Goal: Task Accomplishment & Management: Use online tool/utility

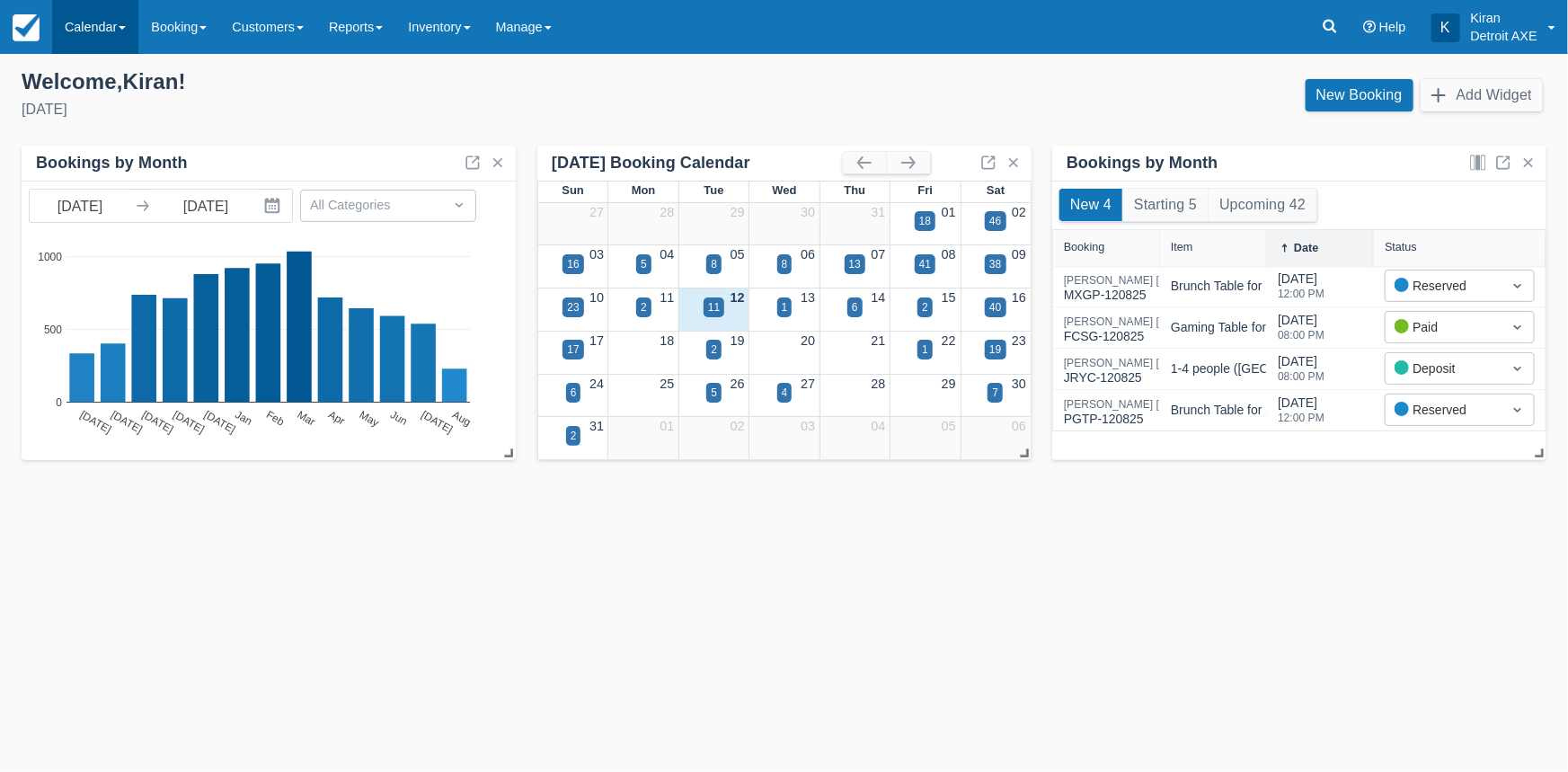
click at [115, 19] on link "Calendar" at bounding box center [95, 27] width 86 height 54
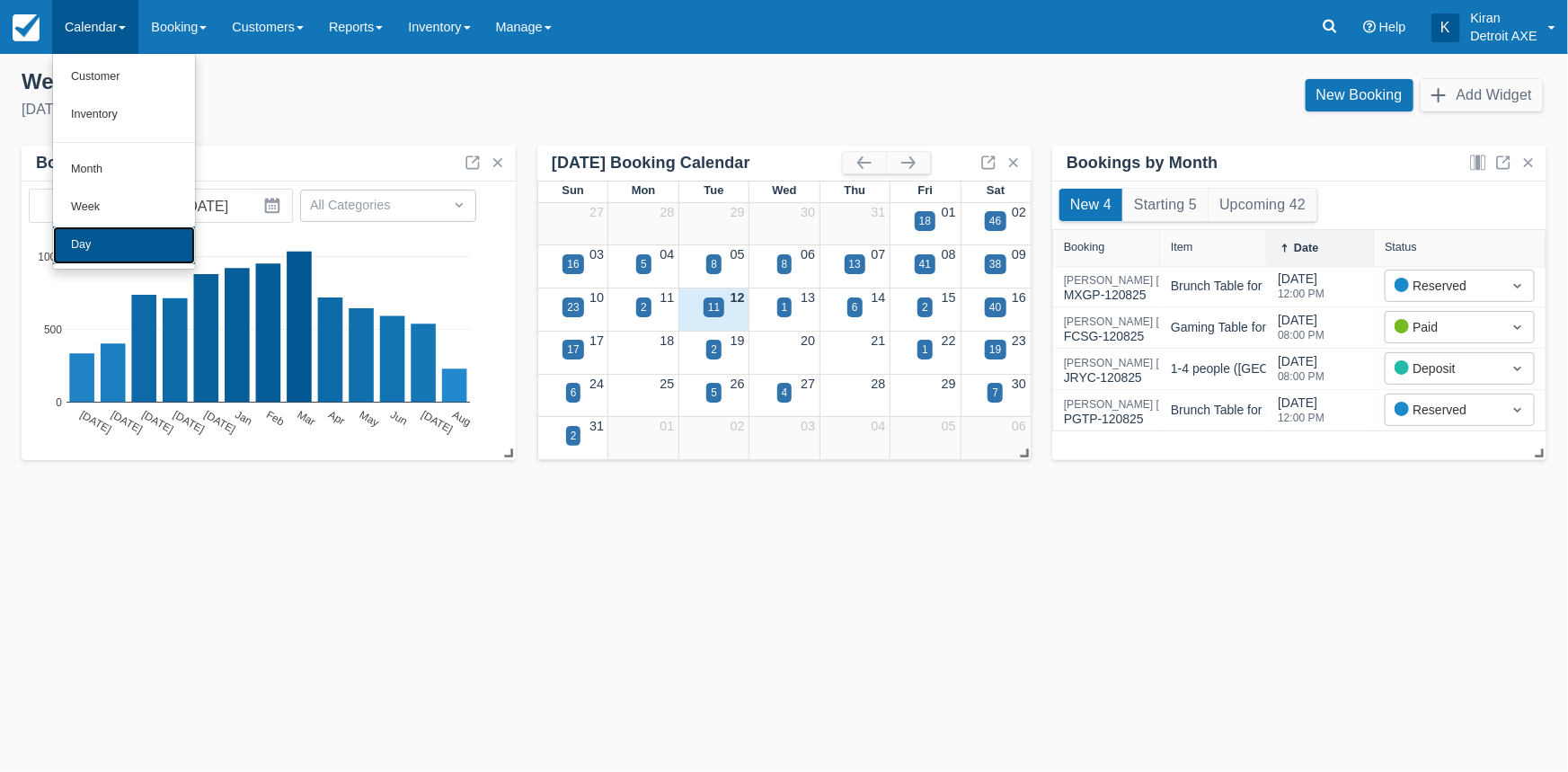
click at [124, 236] on link "Day" at bounding box center [124, 246] width 142 height 38
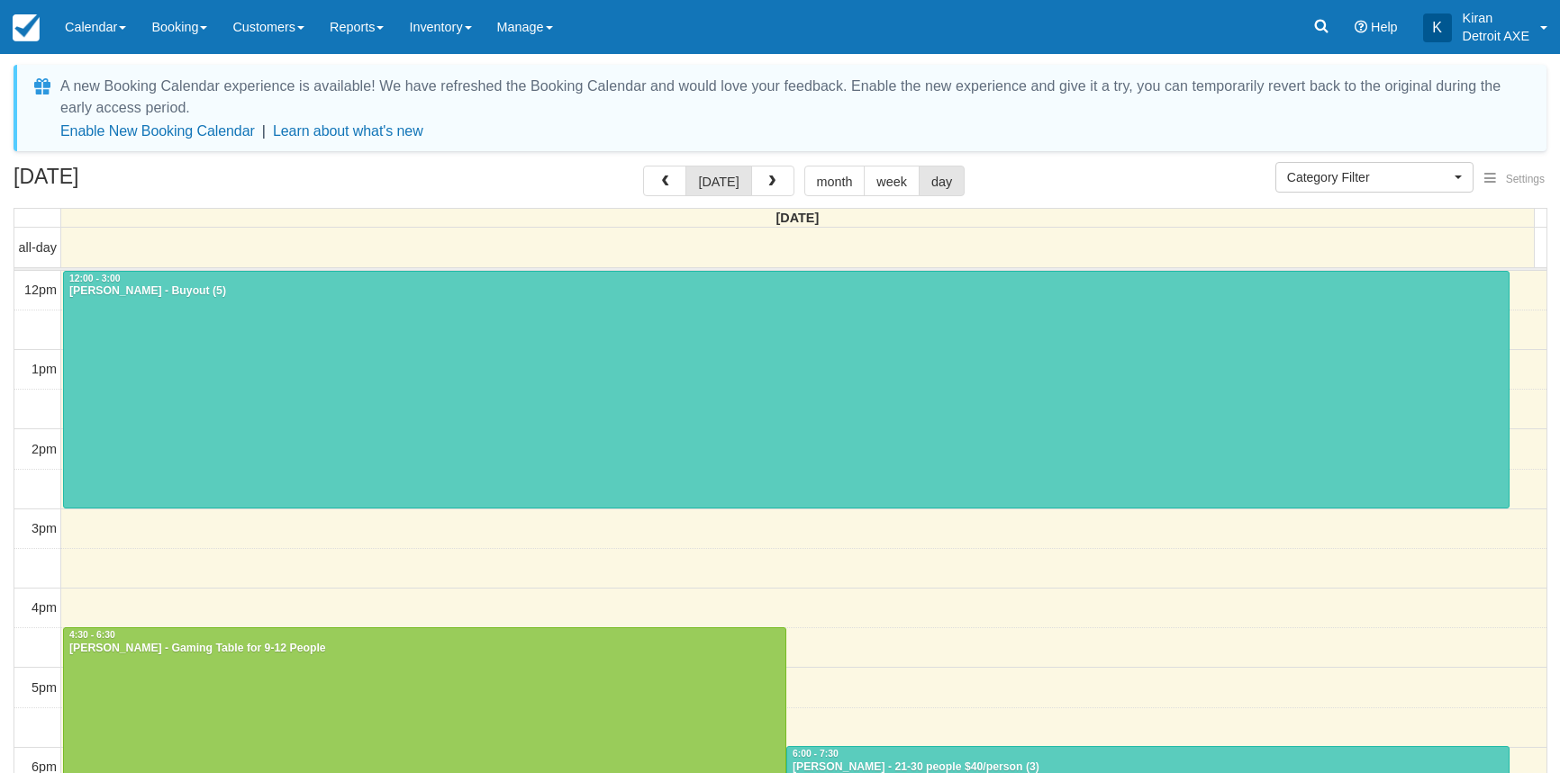
select select
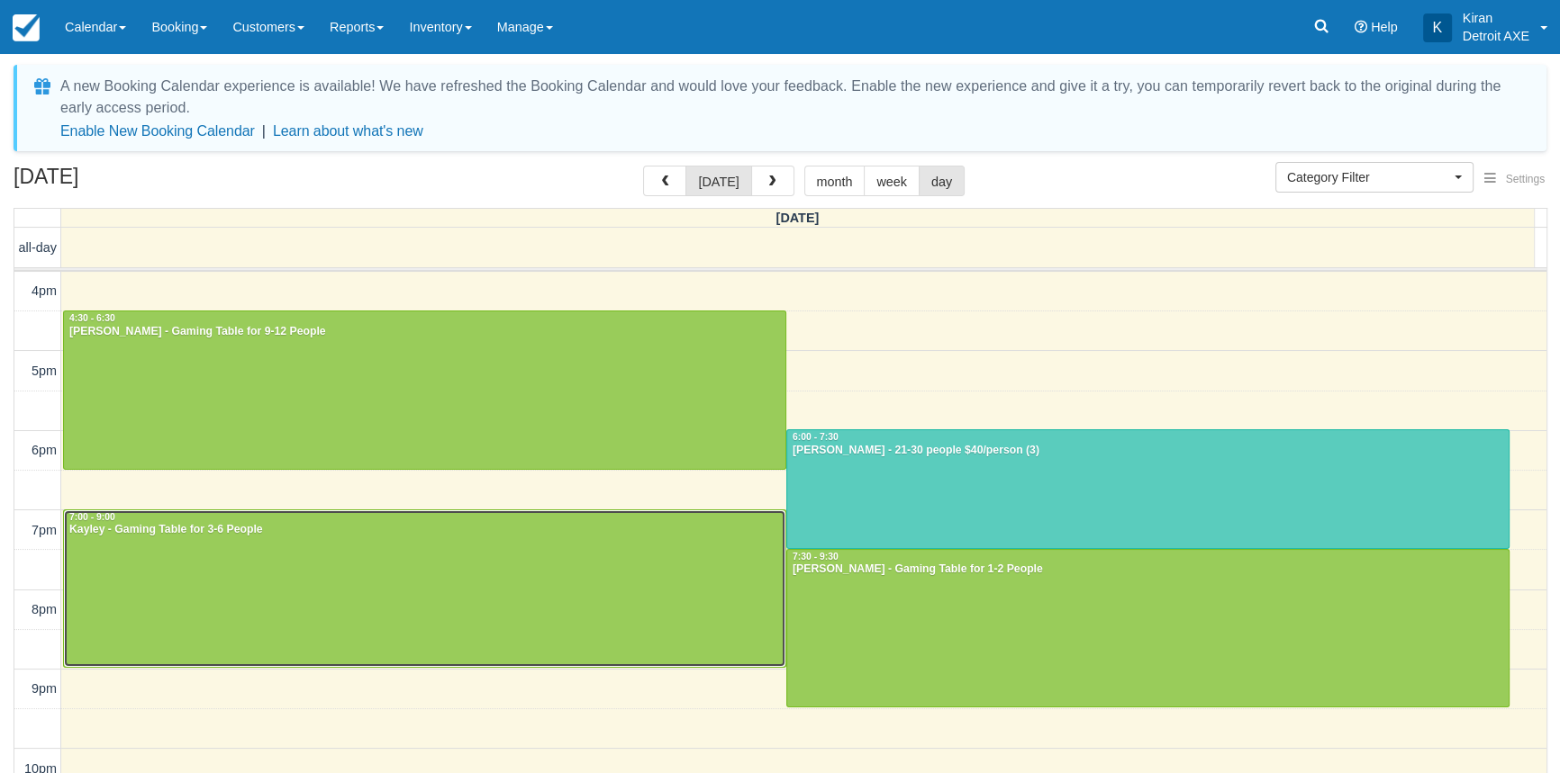
click at [427, 568] on div at bounding box center [424, 589] width 721 height 157
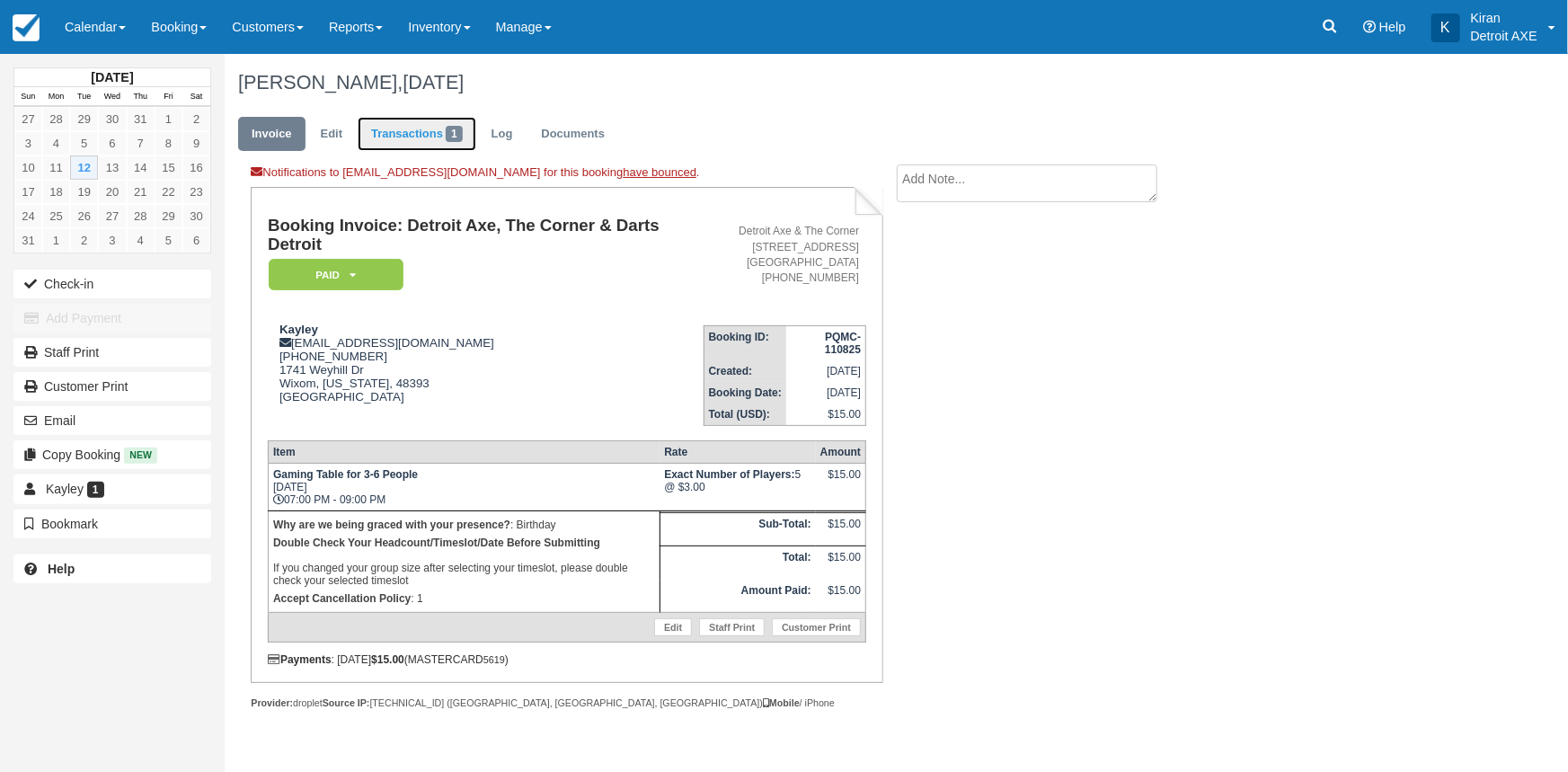
click at [404, 130] on link "Transactions 1" at bounding box center [416, 134] width 119 height 35
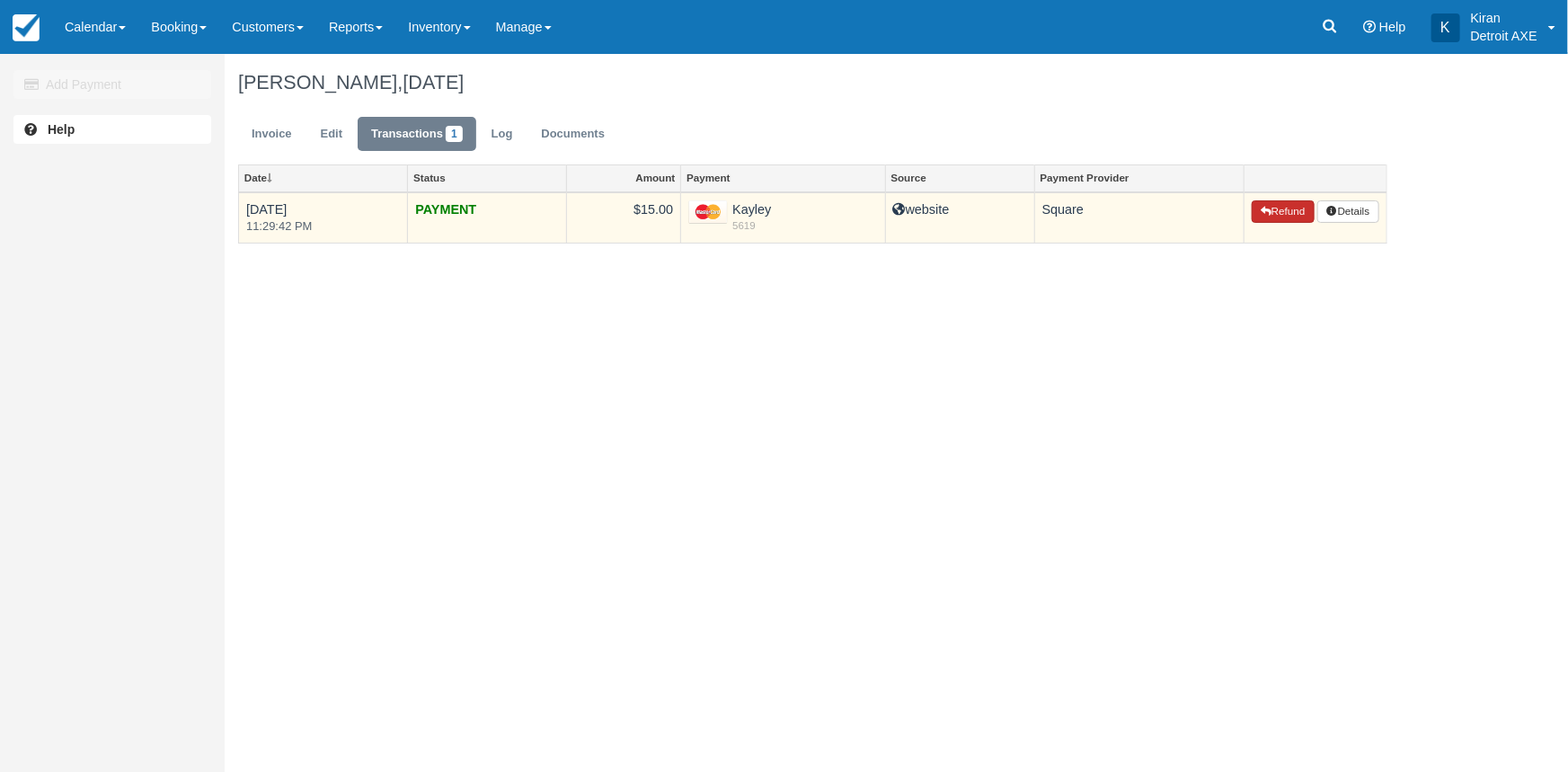
click at [1297, 205] on button "Refund" at bounding box center [1283, 212] width 63 height 23
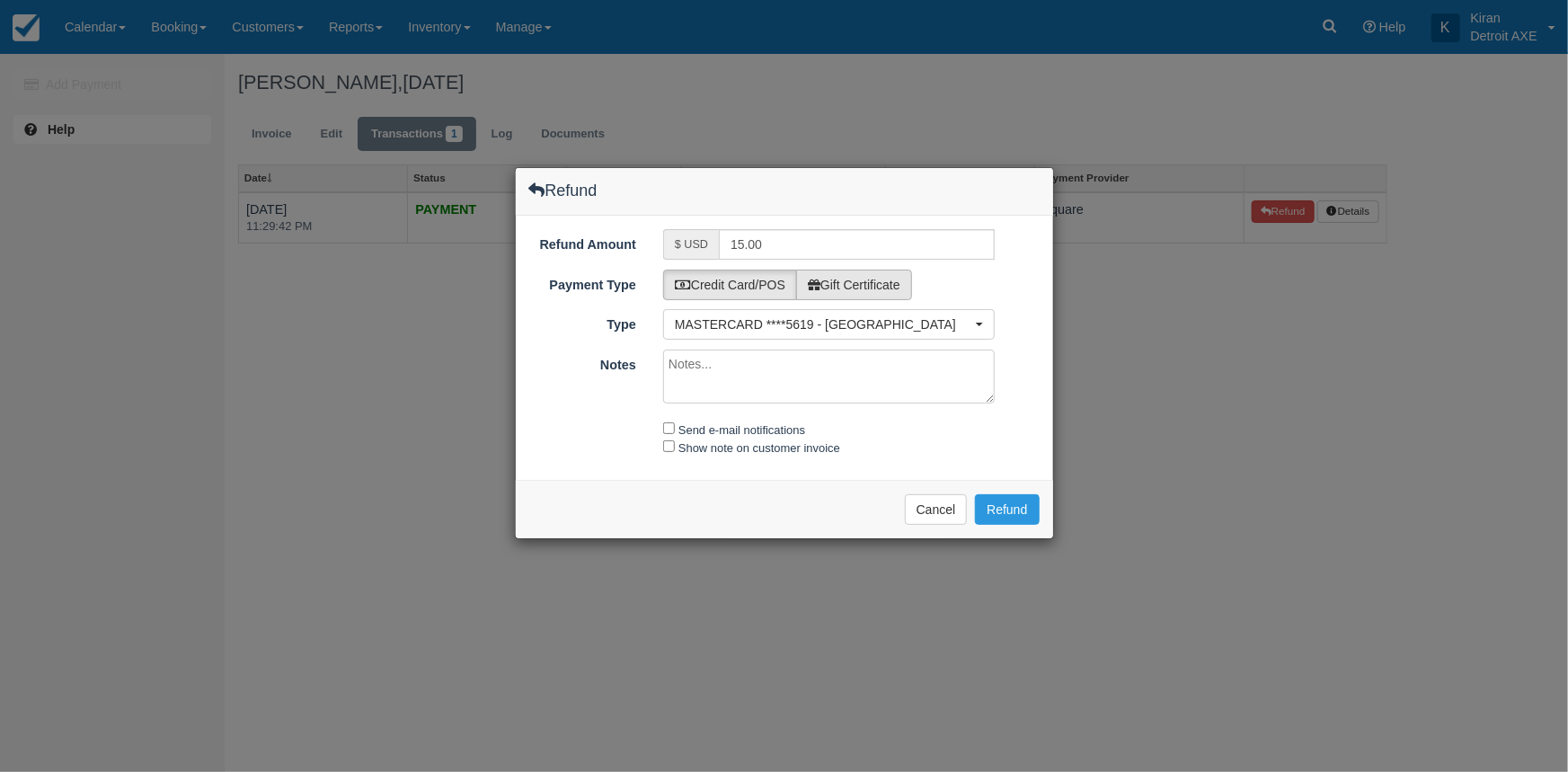
click at [892, 281] on label "Gift Certificate" at bounding box center [854, 285] width 116 height 31
radio input "true"
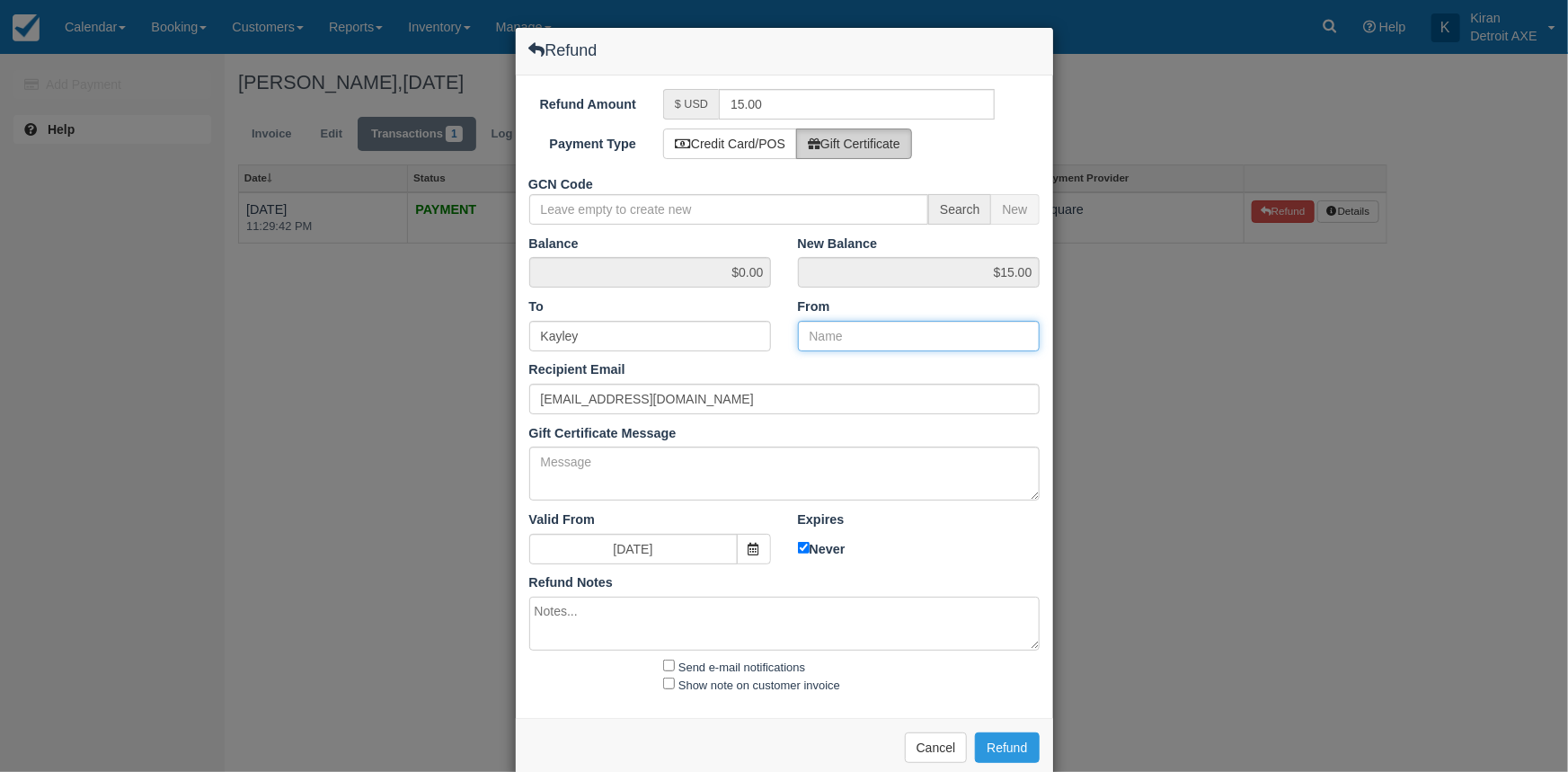
click at [859, 336] on input "From" at bounding box center [919, 336] width 242 height 31
type input "The Corner"
click at [997, 736] on button "Refund" at bounding box center [1007, 748] width 64 height 31
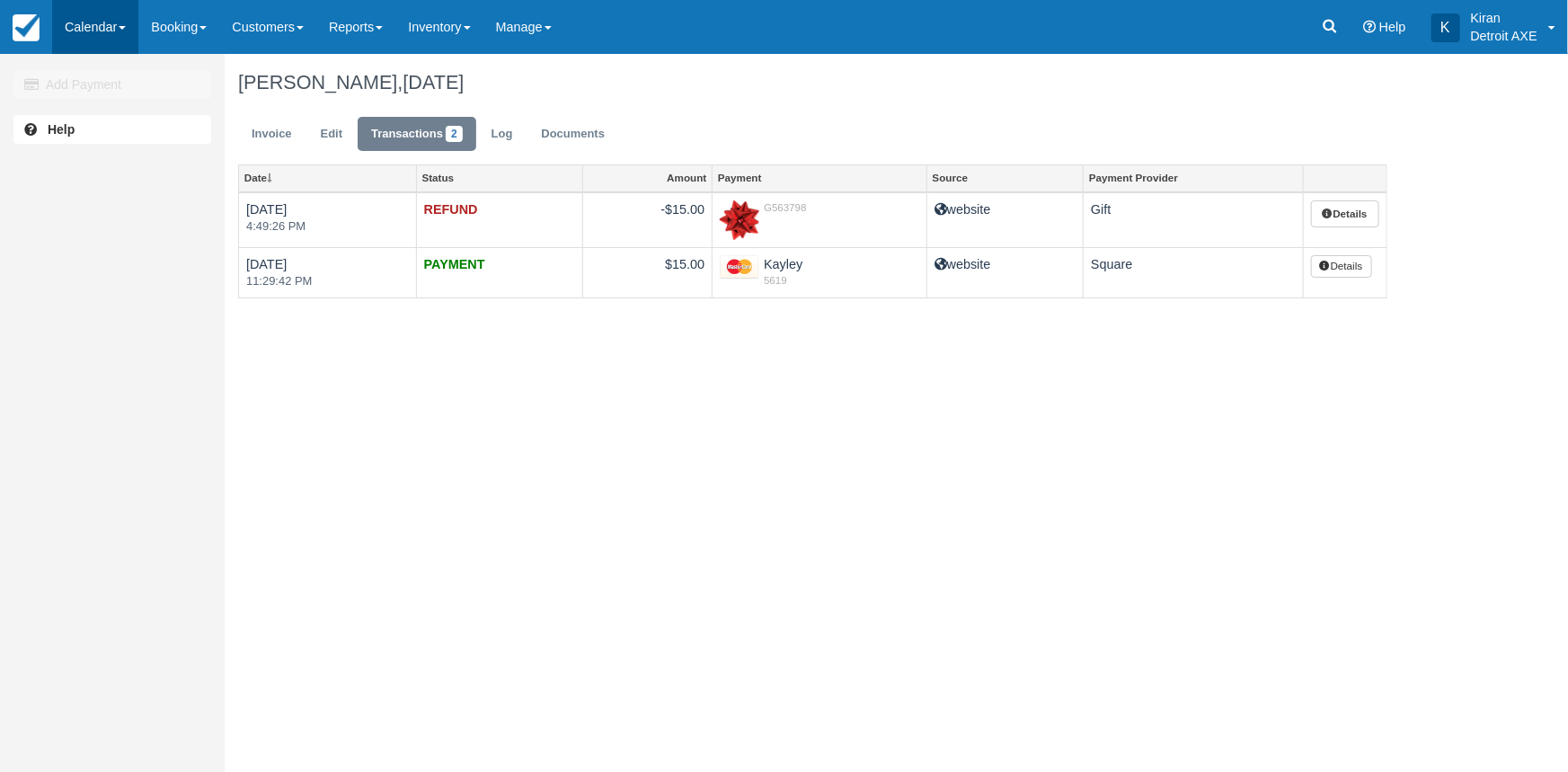
click at [134, 21] on link "Calendar" at bounding box center [95, 27] width 86 height 54
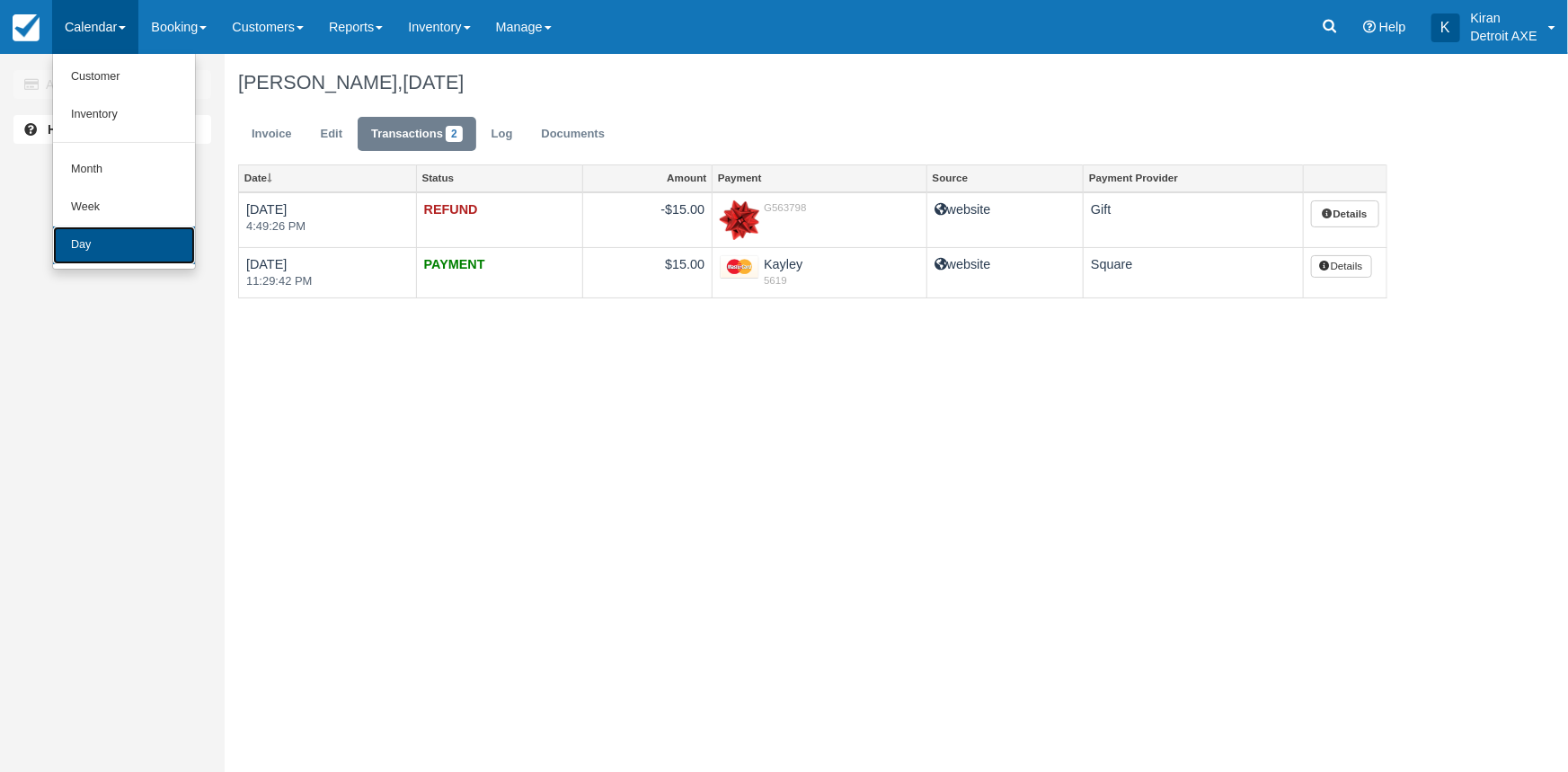
click at [96, 236] on link "Day" at bounding box center [124, 246] width 142 height 38
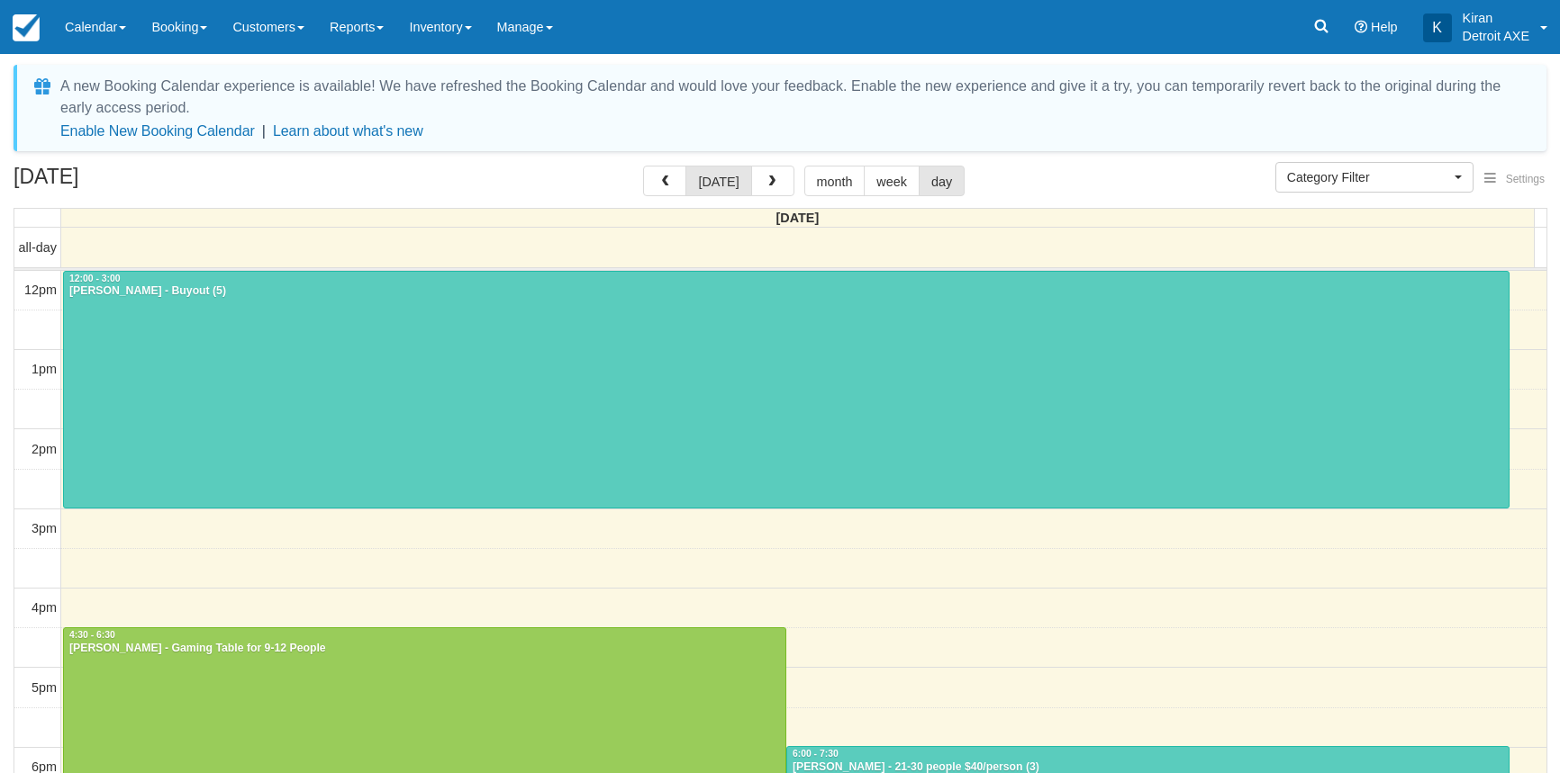
select select
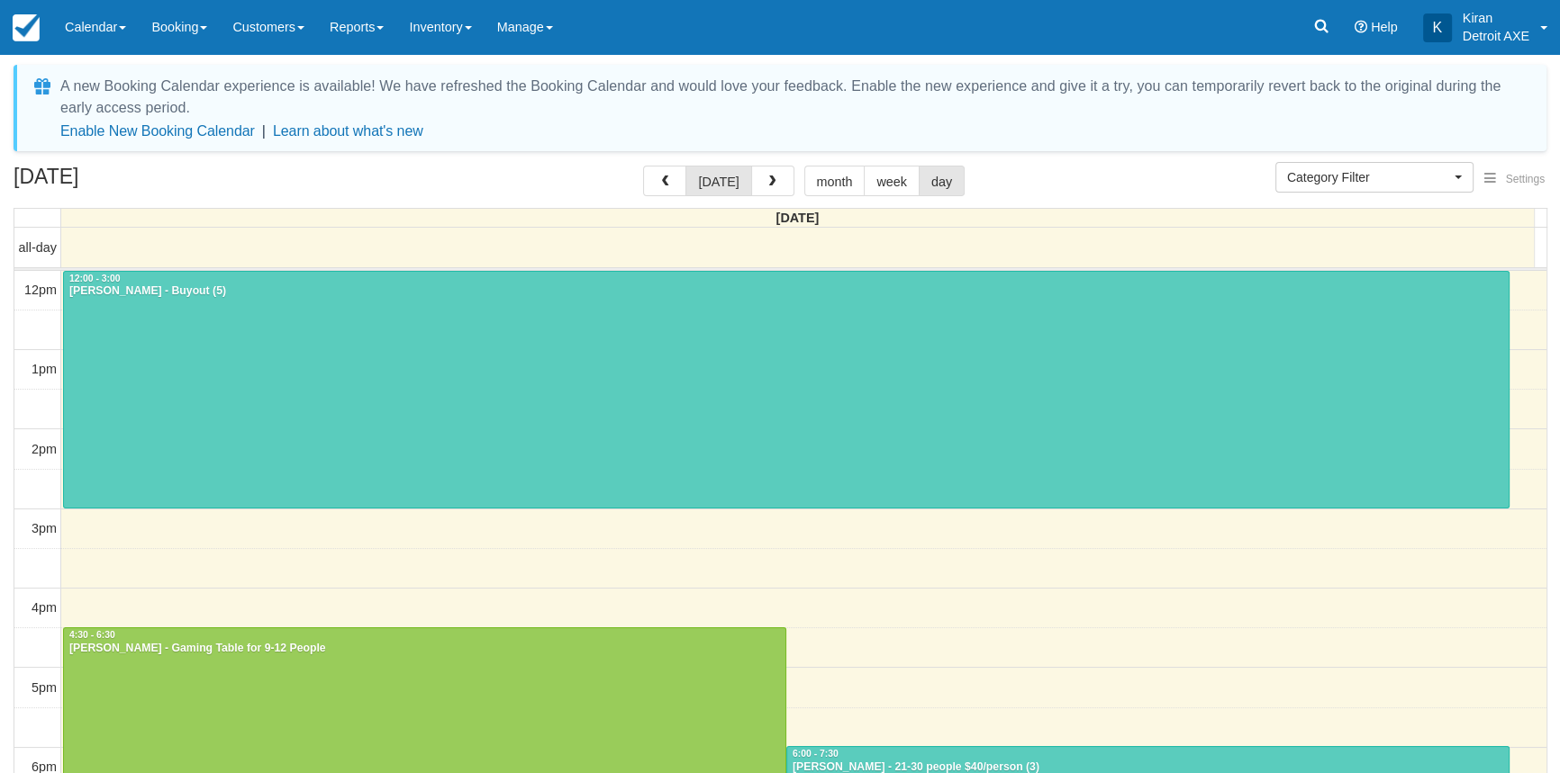
scroll to position [317, 0]
